Goal: Task Accomplishment & Management: Manage account settings

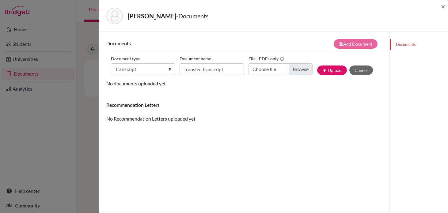
select select "2"
click at [444, 7] on span "×" at bounding box center [443, 6] width 4 height 9
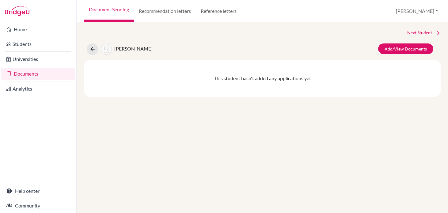
click at [127, 46] on span "[PERSON_NAME]" at bounding box center [133, 49] width 38 height 6
click at [396, 47] on link "Add/View Documents" at bounding box center [405, 48] width 55 height 11
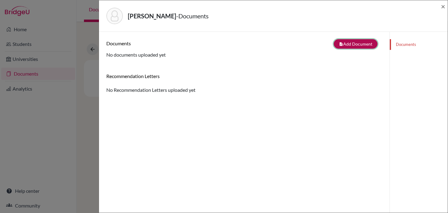
click at [358, 42] on button "note_add Add Document" at bounding box center [355, 43] width 44 height 9
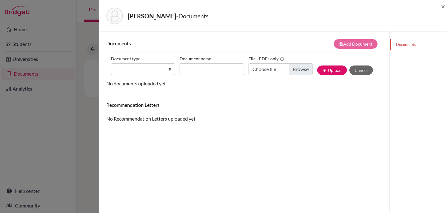
click at [445, 6] on div "[PERSON_NAME] - Documents ×" at bounding box center [273, 16] width 348 height 32
click at [445, 4] on span "×" at bounding box center [443, 6] width 4 height 9
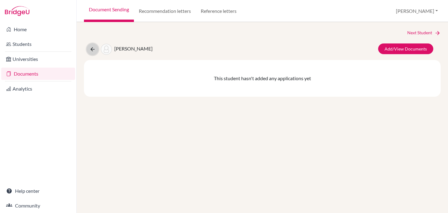
click at [93, 49] on icon at bounding box center [92, 49] width 6 height 6
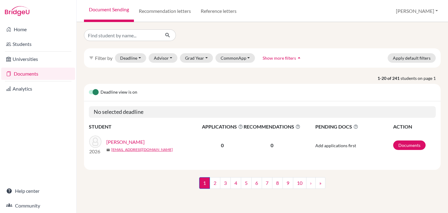
click at [27, 75] on link "Documents" at bounding box center [38, 74] width 74 height 12
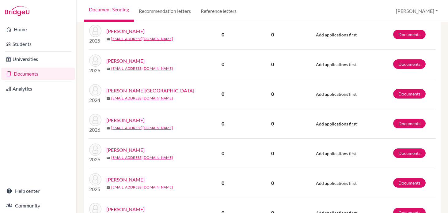
scroll to position [559, 0]
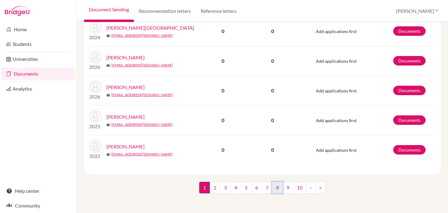
click at [279, 187] on link "8" at bounding box center [277, 188] width 11 height 12
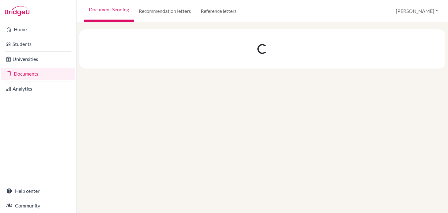
scroll to position [0, 0]
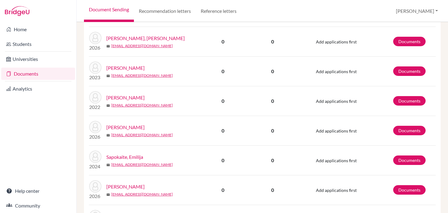
scroll to position [403, 0]
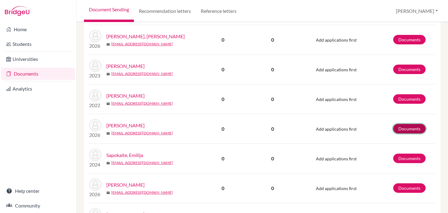
click at [397, 130] on link "Documents" at bounding box center [409, 128] width 32 height 9
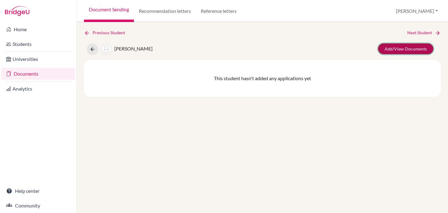
click at [402, 52] on link "Add/View Documents" at bounding box center [405, 48] width 55 height 11
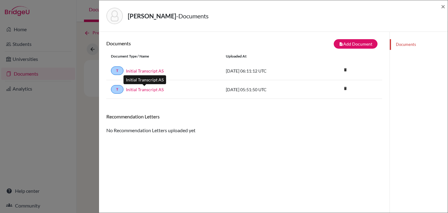
click at [152, 91] on link "Initial Transcript AS" at bounding box center [145, 89] width 38 height 6
click at [402, 45] on link "Documents" at bounding box center [418, 44] width 58 height 11
click at [362, 45] on button "note_add Add Document" at bounding box center [355, 43] width 44 height 9
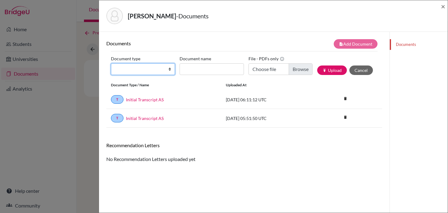
click at [171, 69] on select "Change explanation for Common App reports Counselor recommendation Internationa…" at bounding box center [143, 69] width 64 height 12
select select "2"
click at [111, 63] on select "Change explanation for Common App reports Counselor recommendation Internationa…" at bounding box center [143, 69] width 64 height 12
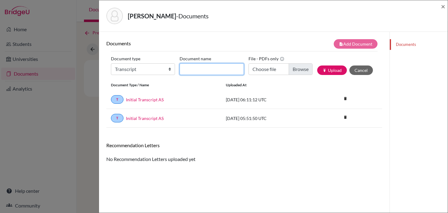
click at [210, 69] on input "Document name" at bounding box center [211, 69] width 64 height 12
click at [209, 69] on input "Initial Transcript SA" at bounding box center [211, 69] width 64 height 12
drag, startPoint x: 233, startPoint y: 69, endPoint x: 155, endPoint y: 69, distance: 78.7
click at [155, 69] on div "Document type Change explanation for Common App reports Counselor recommendatio…" at bounding box center [244, 67] width 266 height 26
type input "Transfer"
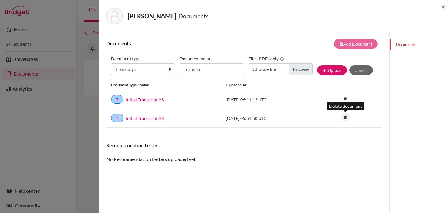
click at [346, 118] on icon "delete" at bounding box center [344, 117] width 9 height 9
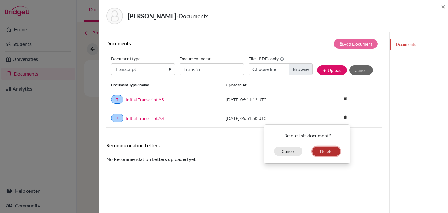
click at [325, 151] on button "Delete" at bounding box center [326, 151] width 28 height 9
